Goal: Find specific page/section: Find specific page/section

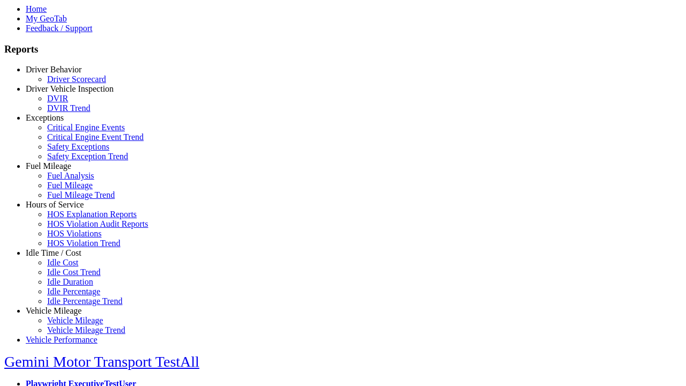
click at [62, 209] on link "Hours of Service" at bounding box center [55, 204] width 58 height 9
click at [70, 219] on link "HOS Explanation Reports" at bounding box center [92, 214] width 90 height 9
